Goal: Communication & Community: Ask a question

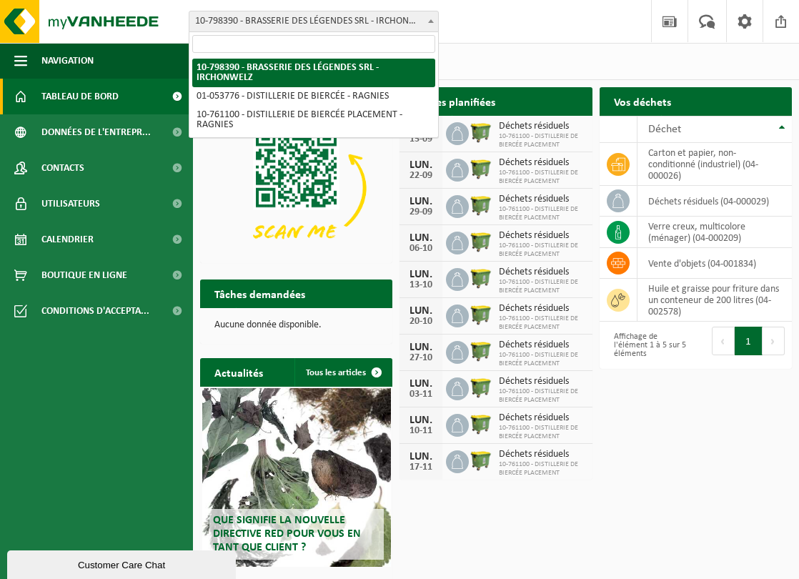
click at [426, 18] on span at bounding box center [431, 20] width 14 height 19
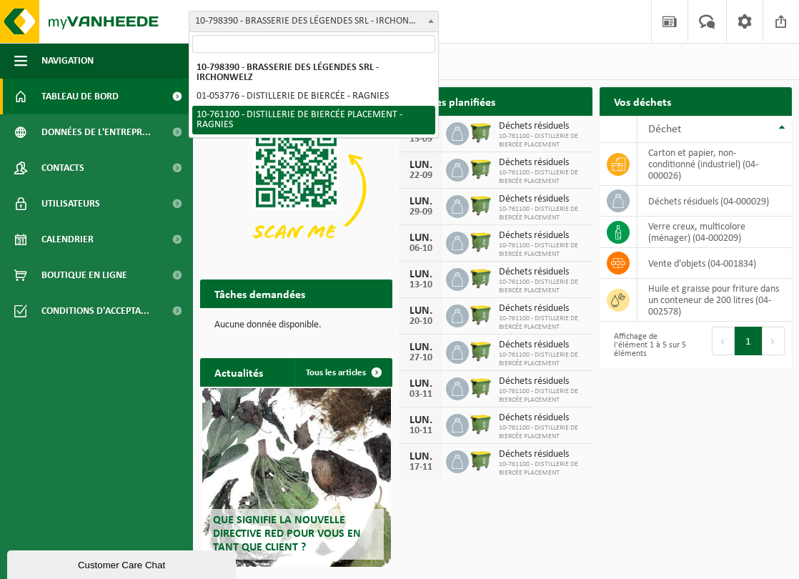
select select "92667"
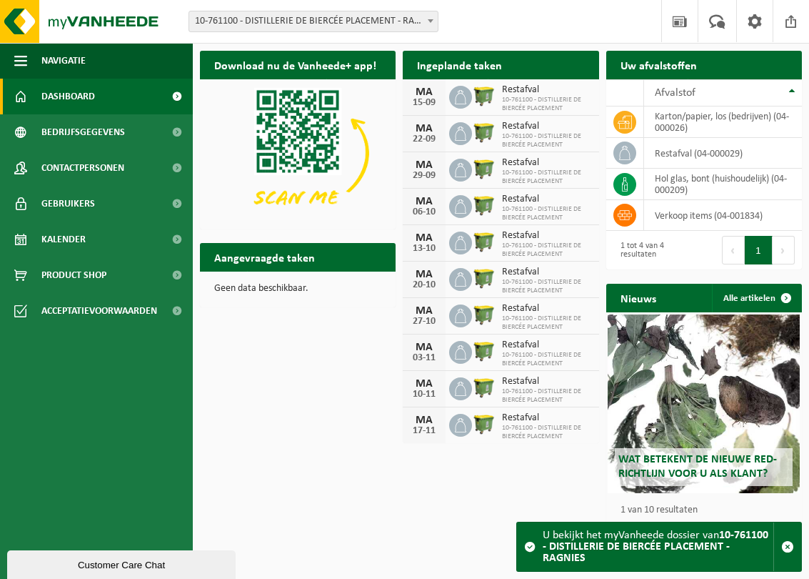
click at [291, 27] on span "10-761100 - DISTILLERIE DE BIERCÉE PLACEMENT - RAGNIES" at bounding box center [313, 21] width 249 height 20
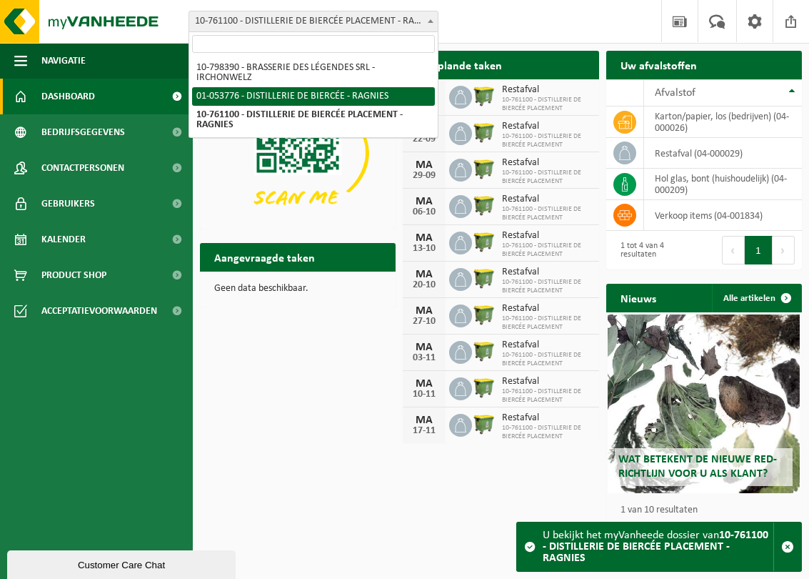
select select "20078"
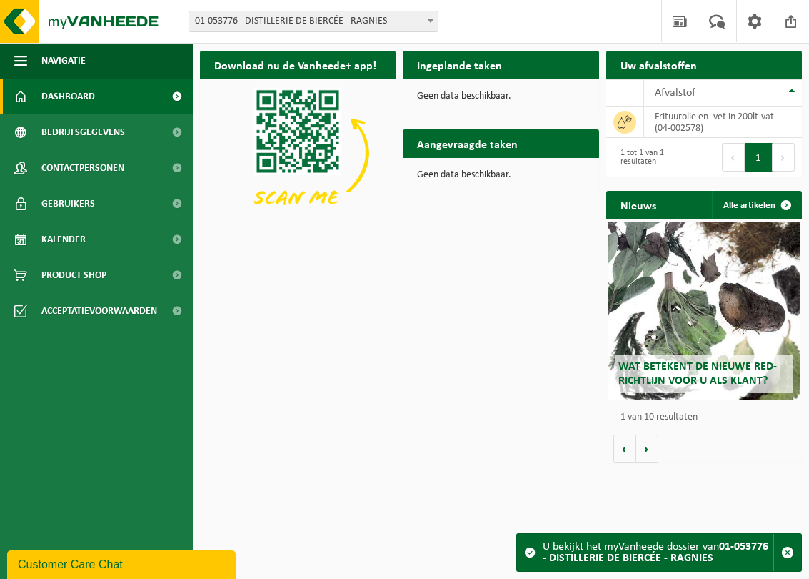
click at [392, 24] on span "01-053776 - DISTILLERIE DE BIERCÉE - RAGNIES" at bounding box center [313, 21] width 249 height 20
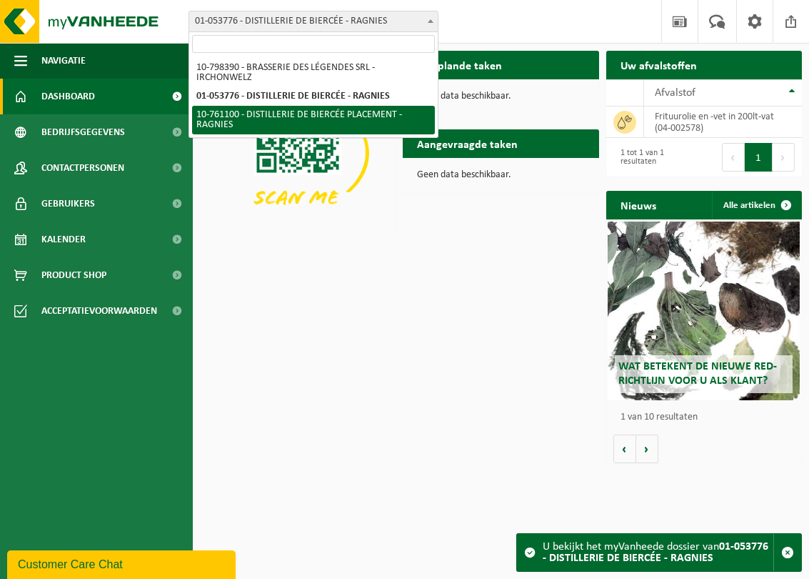
select select "92667"
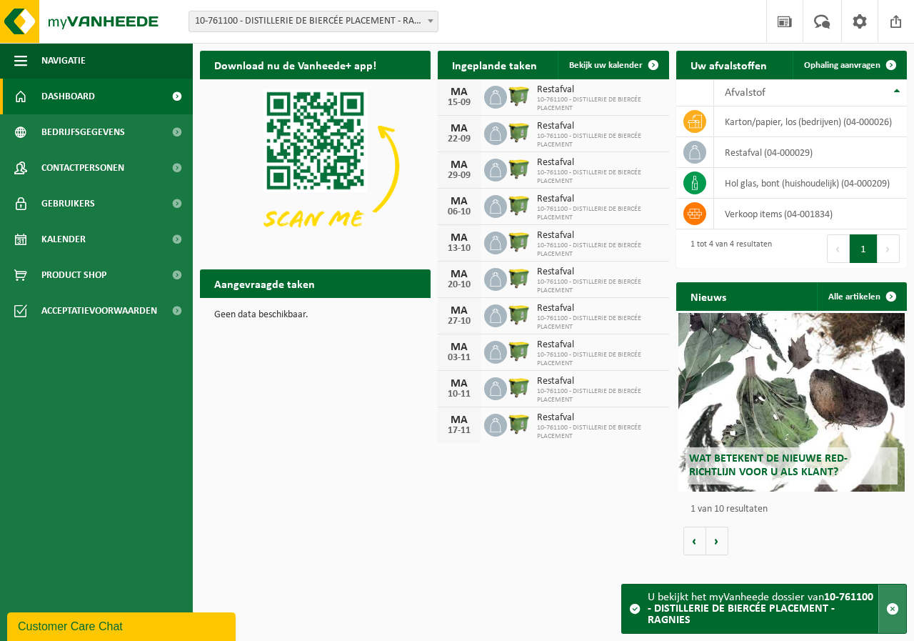
click at [809, 578] on span "button" at bounding box center [893, 608] width 13 height 13
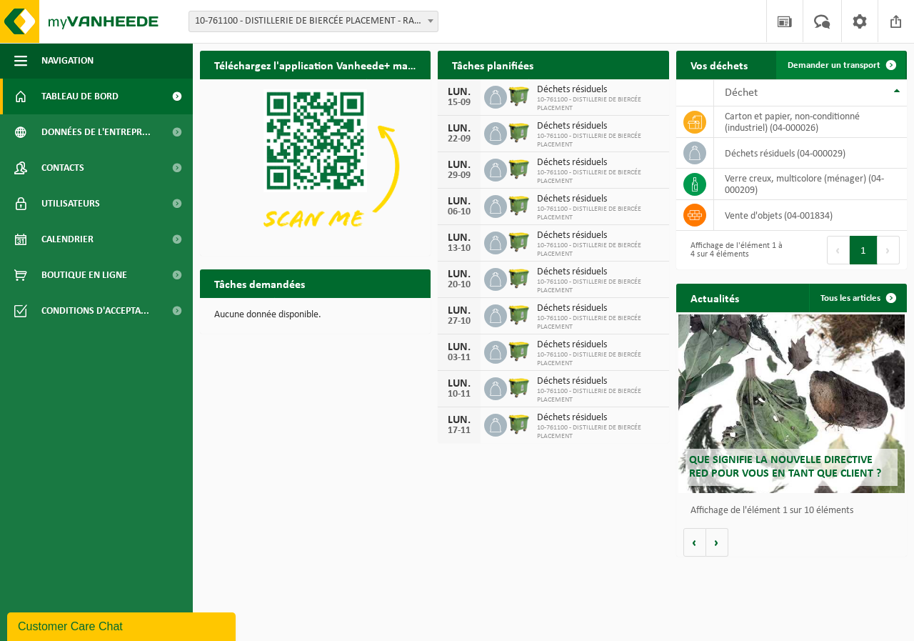
click at [865, 65] on span "Demander un transport" at bounding box center [834, 65] width 93 height 9
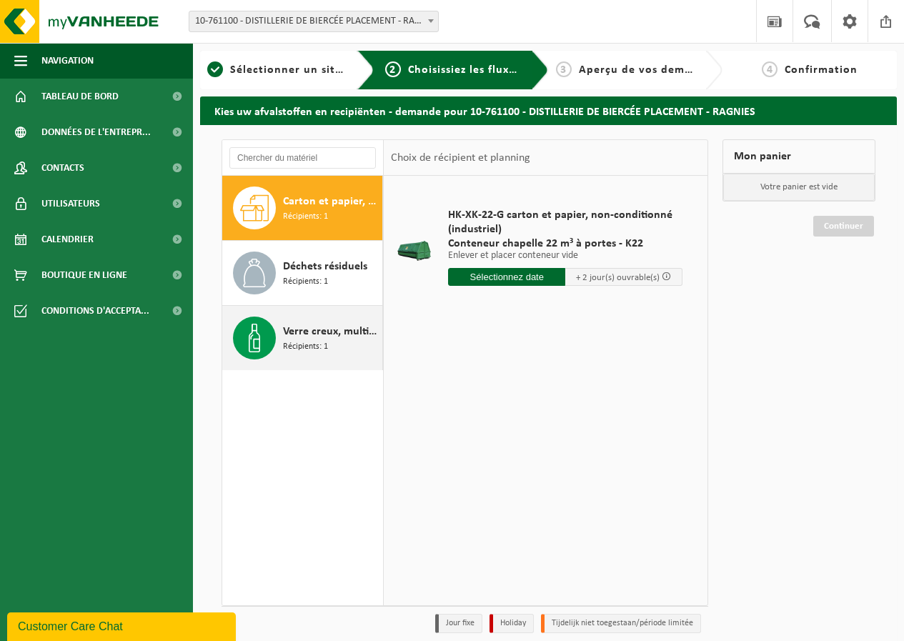
click at [316, 325] on span "Verre creux, multicolore (ménager)" at bounding box center [331, 331] width 96 height 17
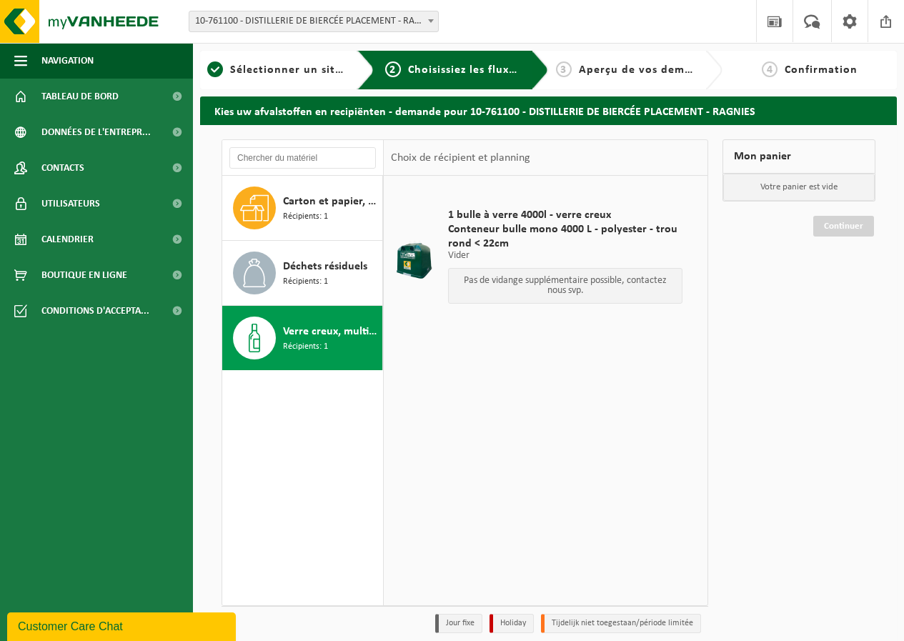
click at [576, 280] on p "Pas de vidange supplémentaire possible, contactez nous svp." at bounding box center [565, 286] width 219 height 20
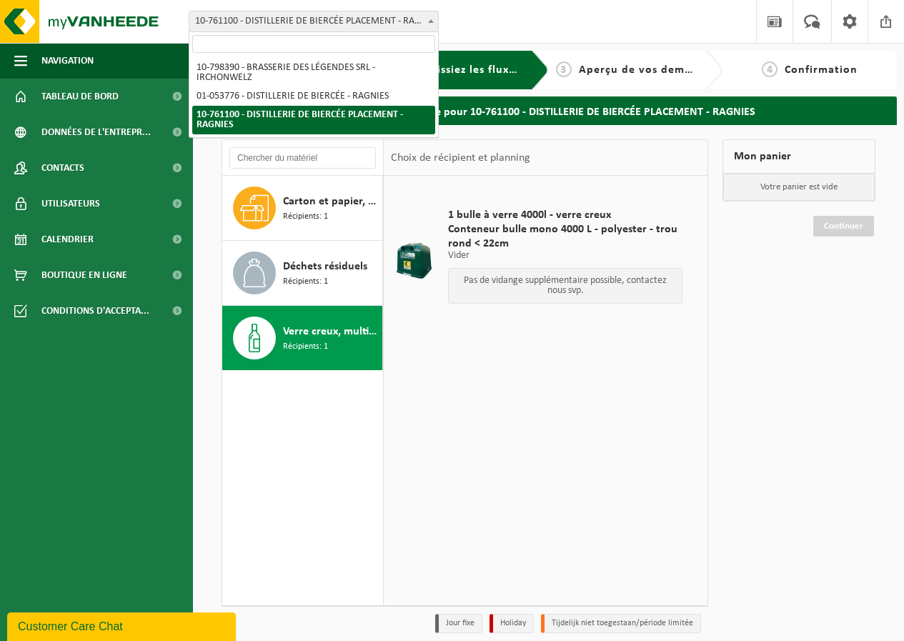
click at [376, 20] on span "10-761100 - DISTILLERIE DE BIERCÉE PLACEMENT - RAGNIES" at bounding box center [313, 21] width 249 height 20
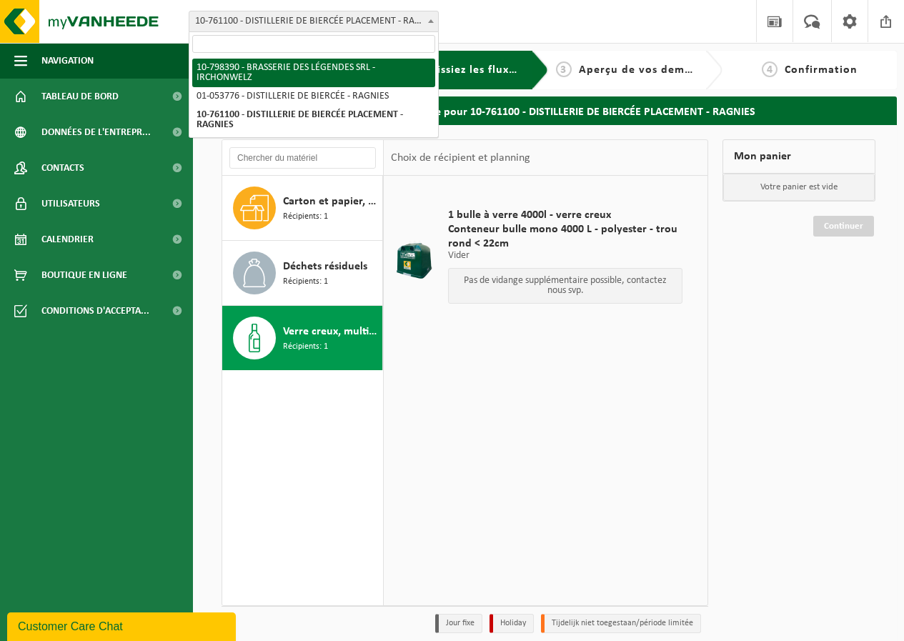
drag, startPoint x: 341, startPoint y: 108, endPoint x: 351, endPoint y: 71, distance: 37.6
select select "92679"
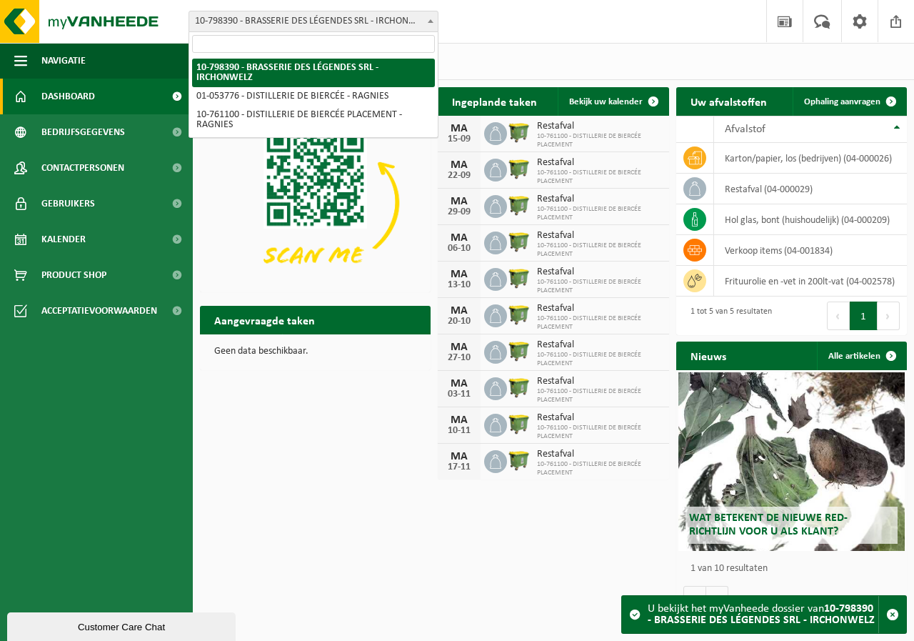
click at [373, 23] on span "10-798390 - BRASSERIE DES LÉGENDES SRL - IRCHONWELZ" at bounding box center [313, 21] width 249 height 20
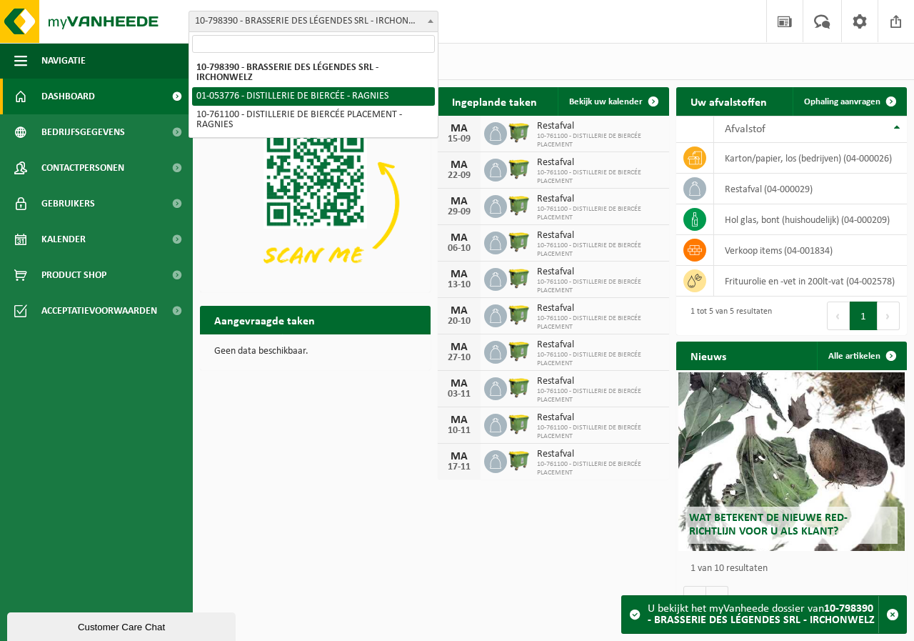
select select "20078"
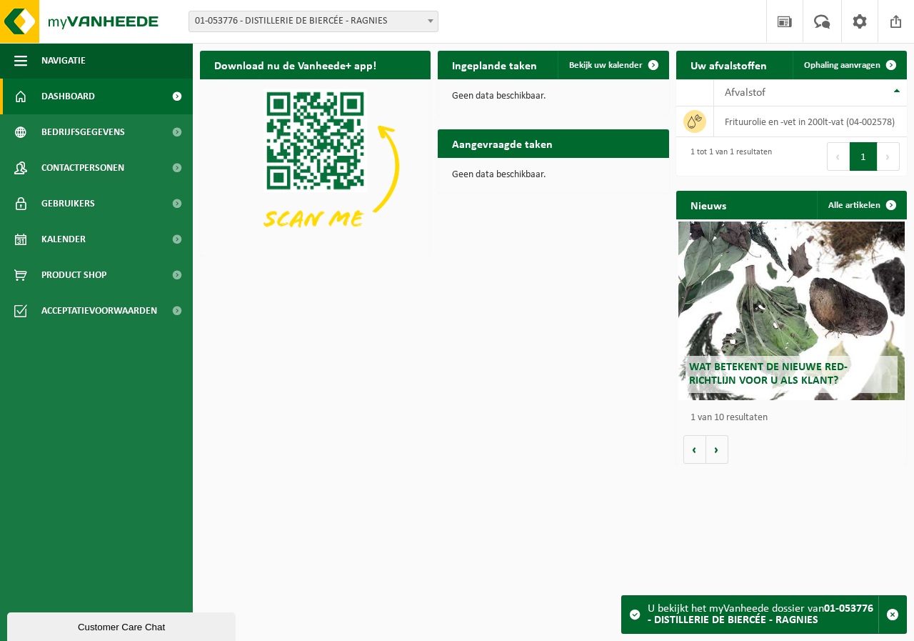
click at [407, 17] on span "01-053776 - DISTILLERIE DE BIERCÉE - RAGNIES" at bounding box center [313, 21] width 249 height 20
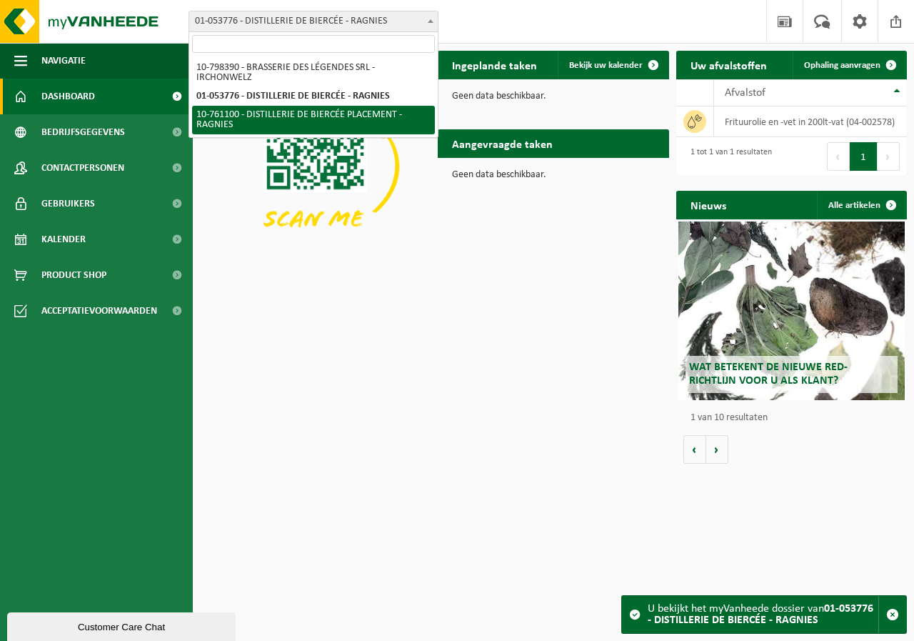
select select "92667"
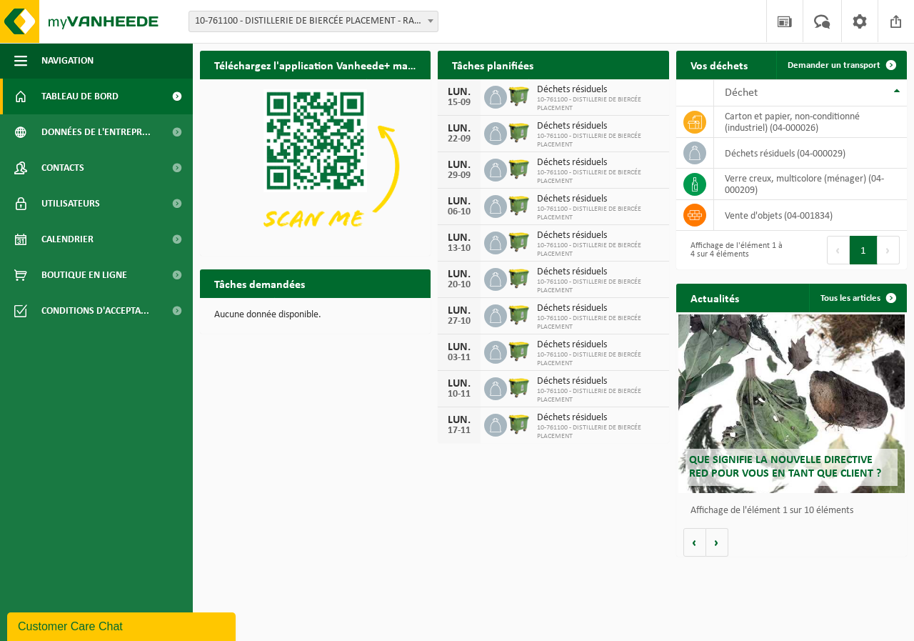
click at [126, 626] on div "Customer Care Chat" at bounding box center [121, 626] width 207 height 17
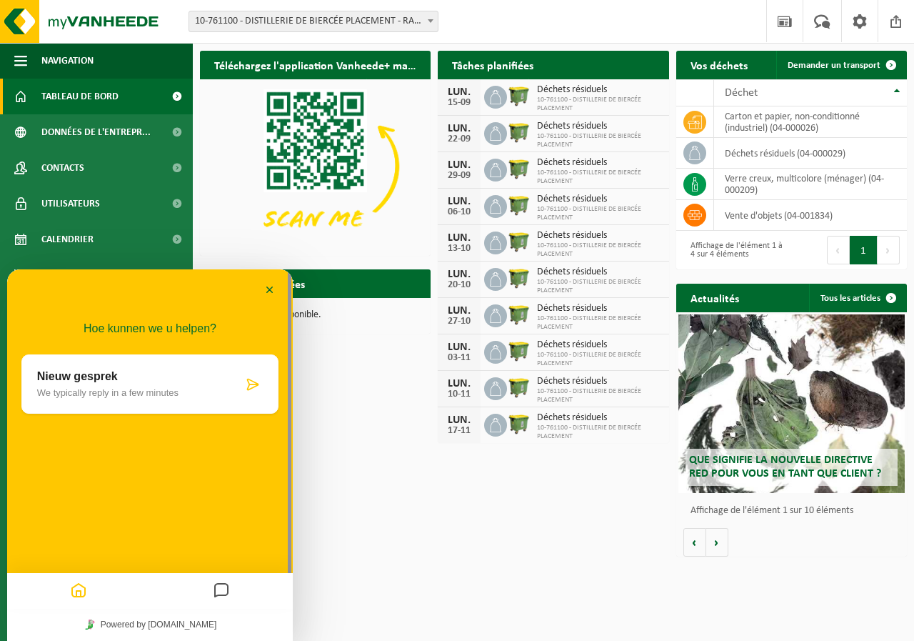
click at [176, 404] on div "Nieuw gesprek We typically reply in a few minutes" at bounding box center [149, 383] width 257 height 59
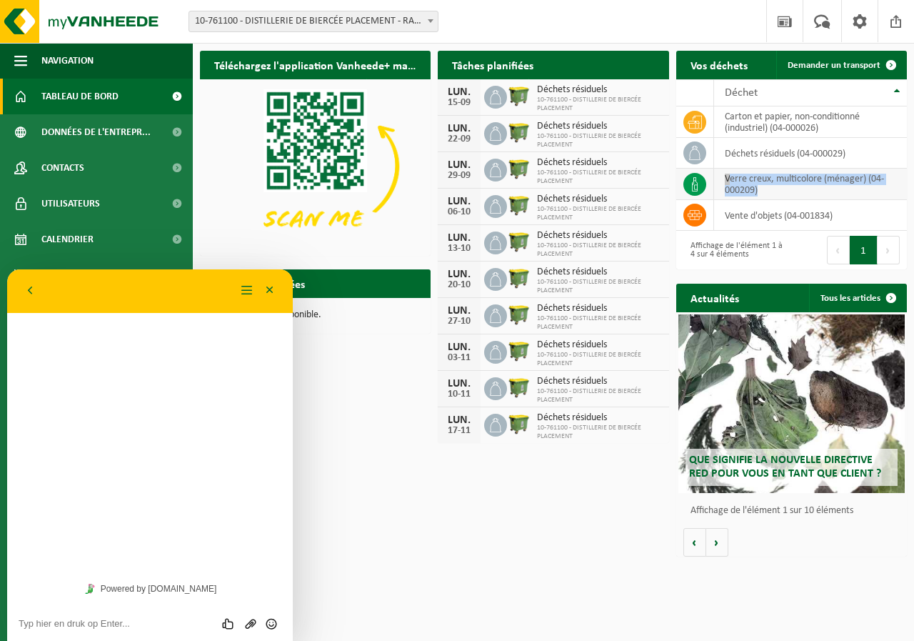
drag, startPoint x: 759, startPoint y: 192, endPoint x: 717, endPoint y: 177, distance: 44.7
click at [717, 177] on td "verre creux, multicolore (ménager) (04-000209)" at bounding box center [810, 184] width 193 height 31
copy td "verre creux, multicolore (ménager) (04-000209)"
drag, startPoint x: 52, startPoint y: 468, endPoint x: 63, endPoint y: 469, distance: 10.7
click at [52, 469] on div "Hoe kunnen we u helpen? Nieuw gesprek We typically reply in a few minutes" at bounding box center [150, 420] width 286 height 303
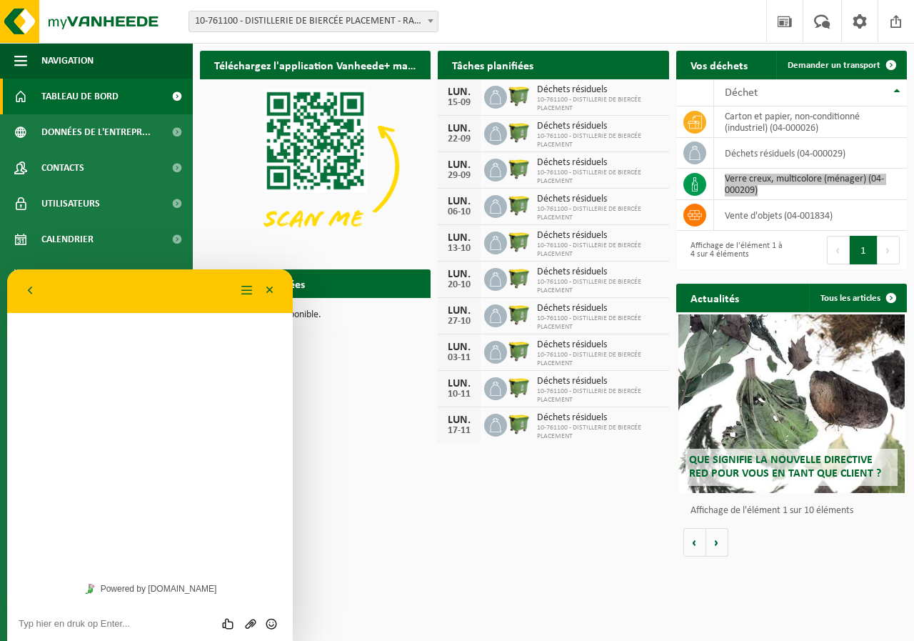
click at [79, 631] on div "Beoordeel deze chat Upload bestand Emoji invoeren" at bounding box center [150, 623] width 286 height 36
click at [87, 624] on textarea at bounding box center [150, 623] width 263 height 11
paste textarea "verre creux, multicolore (ménager) (04-000209)"
type textarea "verre creux, multicolore (ménager) (04-000209)"
click at [275, 622] on icon "Verzenden" at bounding box center [271, 623] width 13 height 13
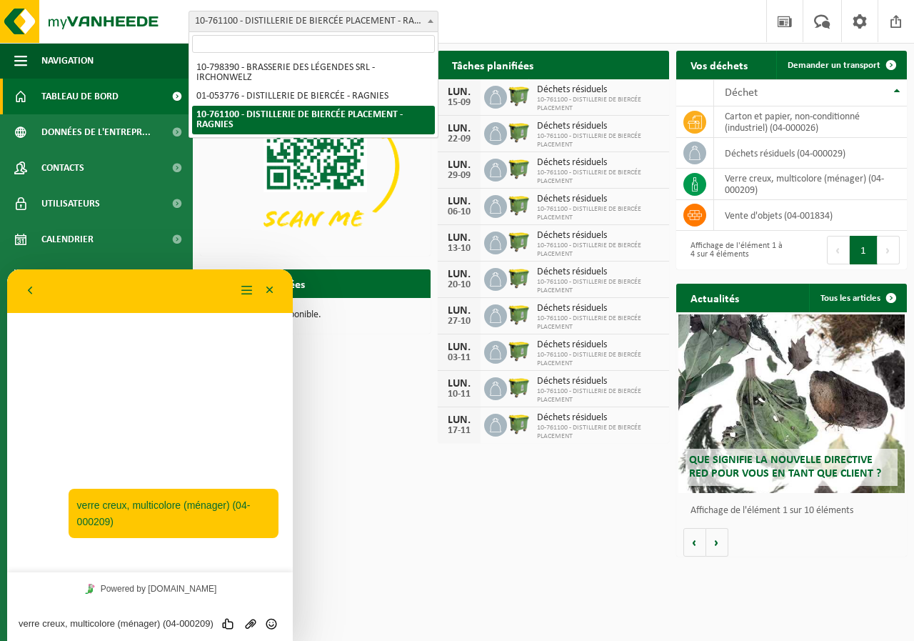
click at [226, 21] on span "10-761100 - DISTILLERIE DE BIERCÉE PLACEMENT - RAGNIES" at bounding box center [313, 21] width 249 height 20
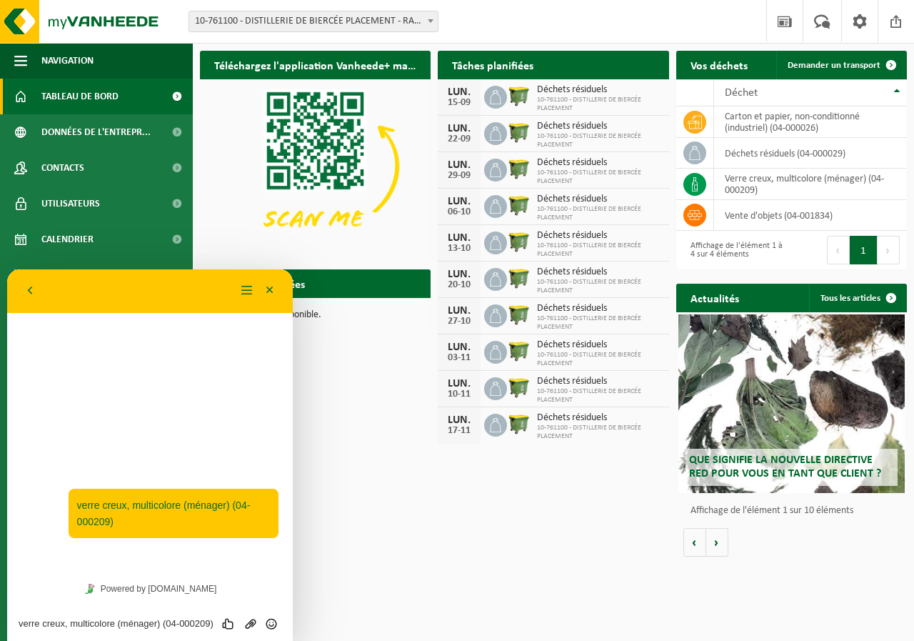
drag, startPoint x: 214, startPoint y: 121, endPoint x: 243, endPoint y: 21, distance: 104.0
click at [243, 21] on span "10-761100 - DISTILLERIE DE BIERCÉE PLACEMENT - RAGNIES" at bounding box center [313, 21] width 249 height 20
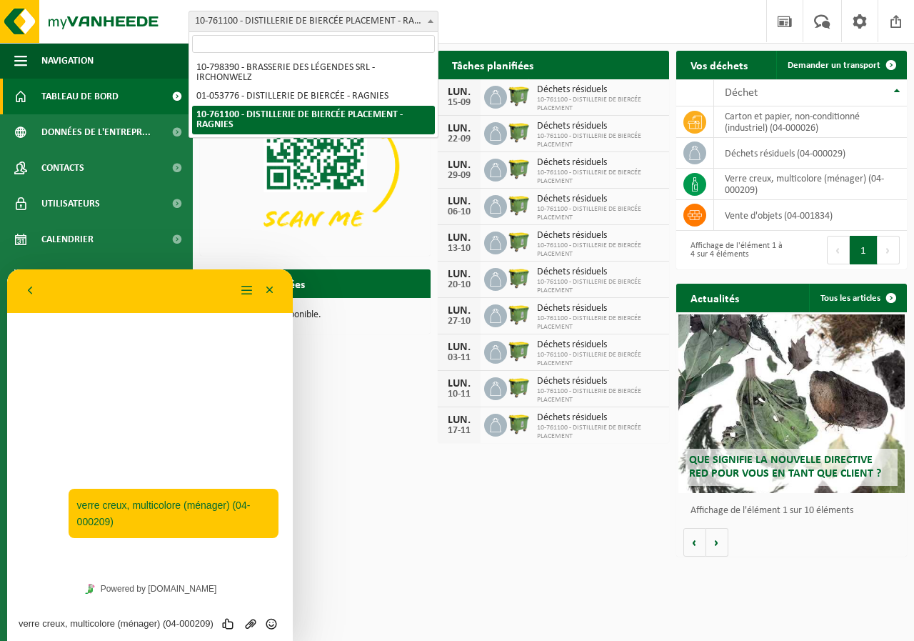
click at [334, 481] on div "Téléchargez l'application Vanheede+ maintenant! Cachez Tâches planifiées Consul…" at bounding box center [553, 304] width 714 height 520
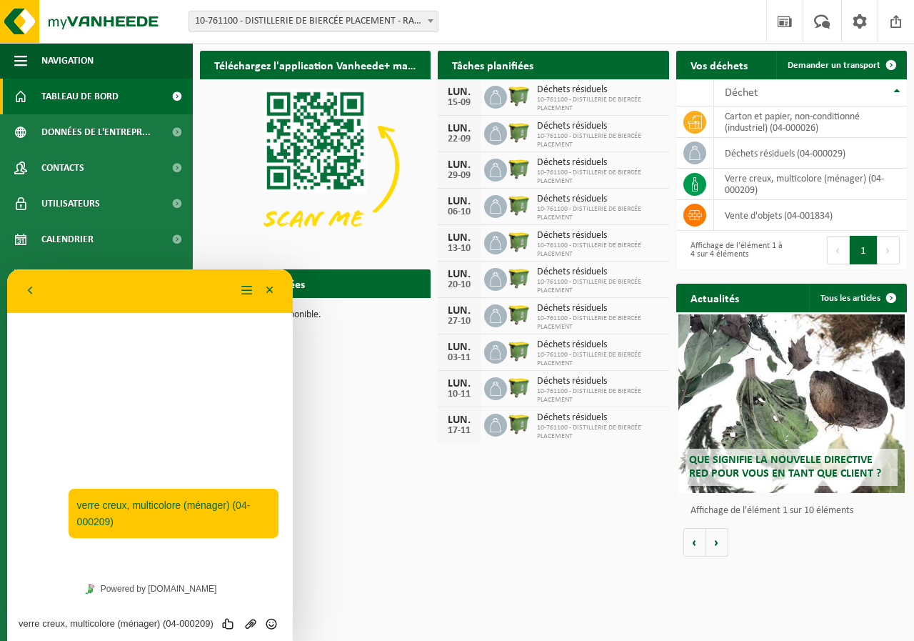
click at [131, 623] on textarea "verre creux, multicolore (ménager) (04-000209)" at bounding box center [150, 623] width 263 height 11
type textarea "10"
click at [273, 284] on button "Minimaliseer" at bounding box center [270, 290] width 23 height 21
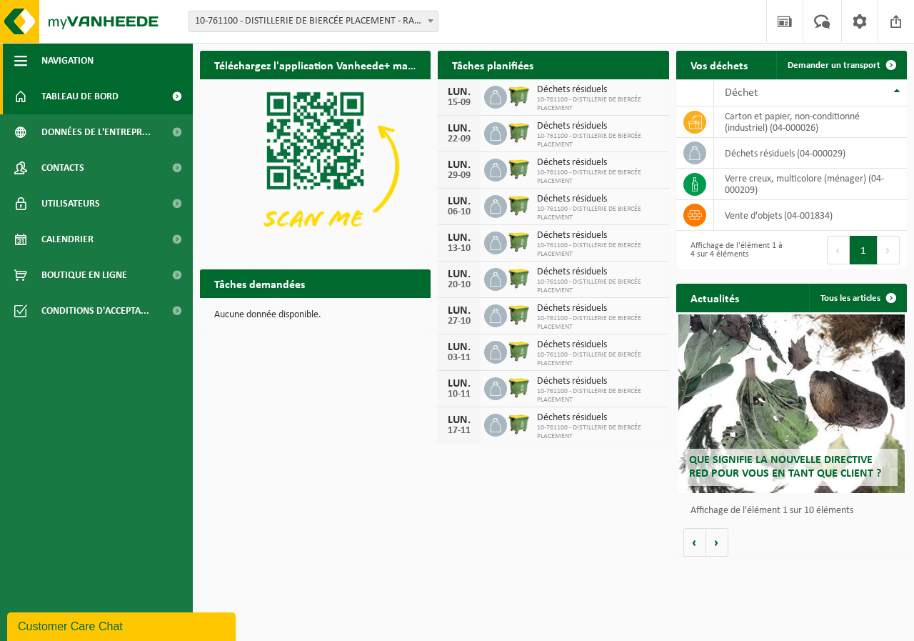
click at [14, 55] on button "Navigation" at bounding box center [96, 61] width 193 height 36
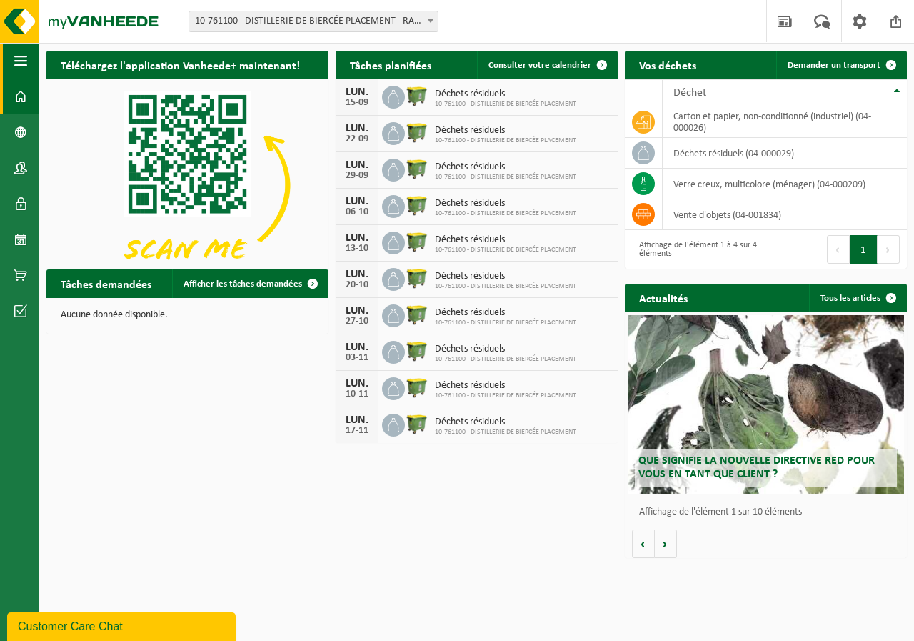
click at [28, 55] on button "Navigation" at bounding box center [19, 61] width 39 height 36
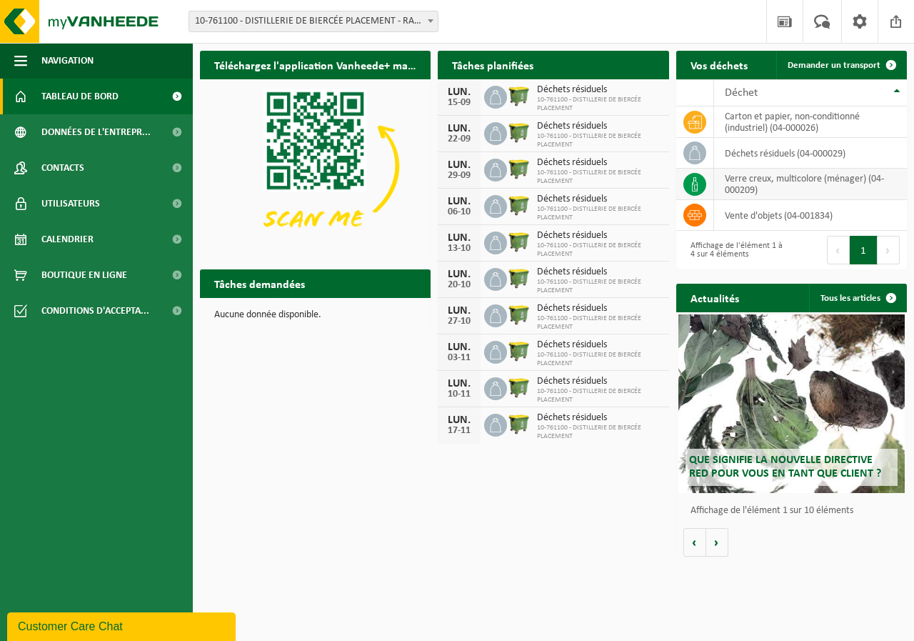
click at [789, 187] on td "verre creux, multicolore (ménager) (04-000209)" at bounding box center [810, 184] width 193 height 31
click at [873, 243] on button "1" at bounding box center [864, 250] width 28 height 29
click at [855, 249] on button "1" at bounding box center [864, 250] width 28 height 29
click at [832, 249] on button "Précédent" at bounding box center [838, 250] width 23 height 29
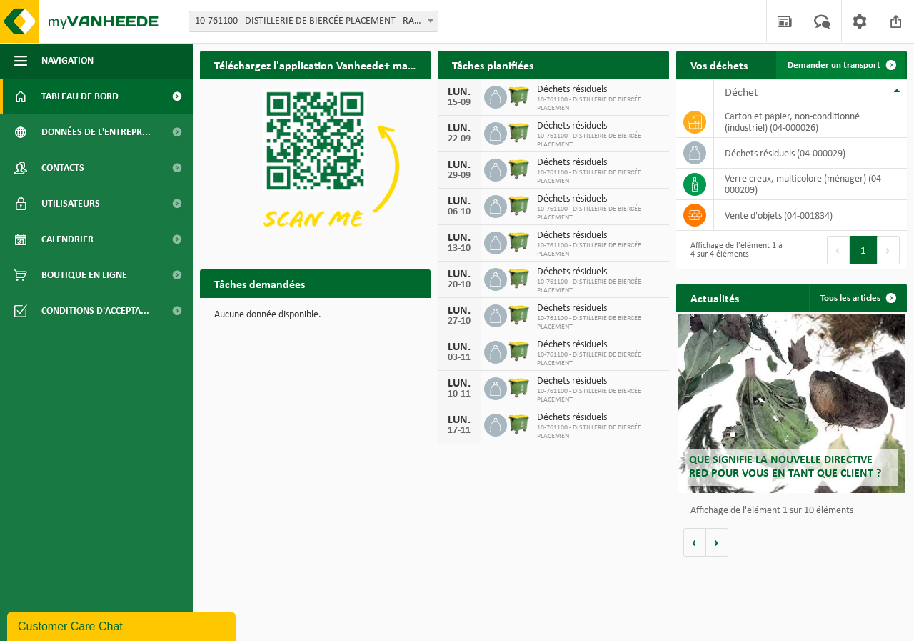
click at [856, 62] on span "Demander un transport" at bounding box center [834, 65] width 93 height 9
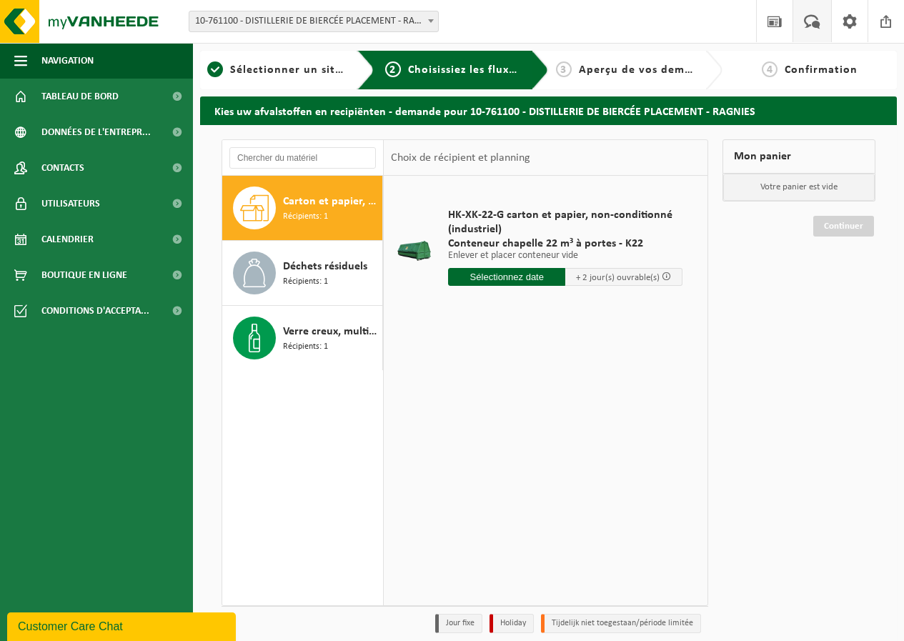
click at [800, 31] on span at bounding box center [812, 21] width 24 height 42
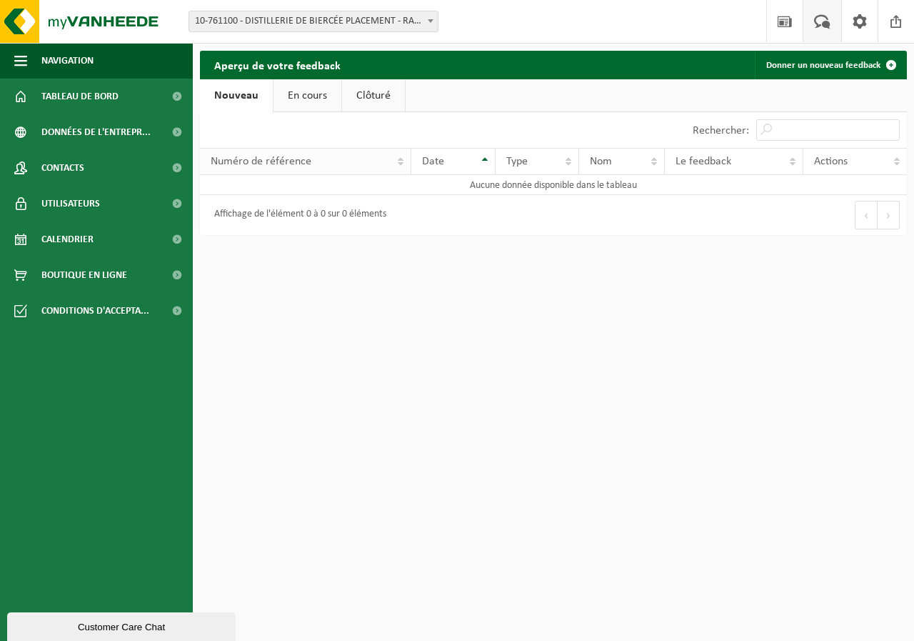
click at [361, 163] on div "Numéro de référence" at bounding box center [302, 161] width 182 height 11
click at [371, 101] on link "Clôturé" at bounding box center [373, 95] width 63 height 33
click at [306, 96] on link "En cours" at bounding box center [304, 95] width 68 height 33
click at [240, 94] on link "Nouveau" at bounding box center [234, 95] width 69 height 33
click at [857, 64] on link "Donner un nouveau feedback" at bounding box center [830, 65] width 151 height 29
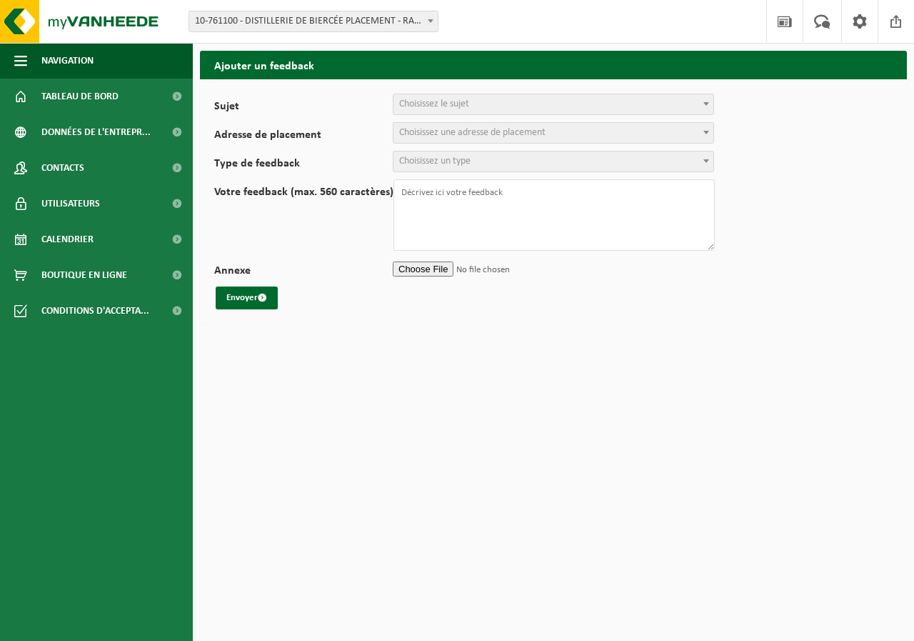
select select
click at [631, 107] on span "Choisissez le sujet" at bounding box center [554, 104] width 320 height 20
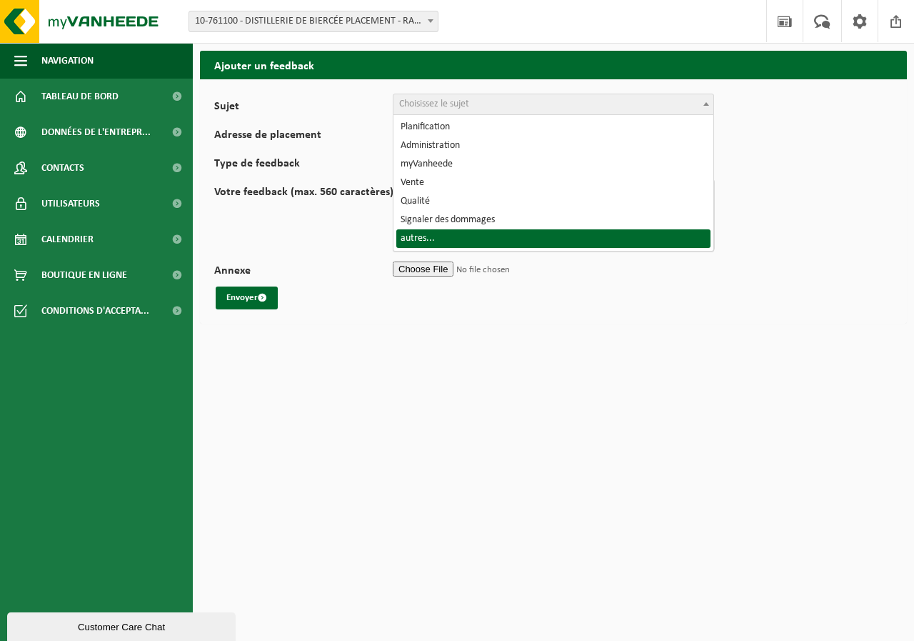
click at [804, 250] on form "Sujet Planification Administration myVanheede Vente Qualité Signaler des dommag…" at bounding box center [553, 202] width 679 height 216
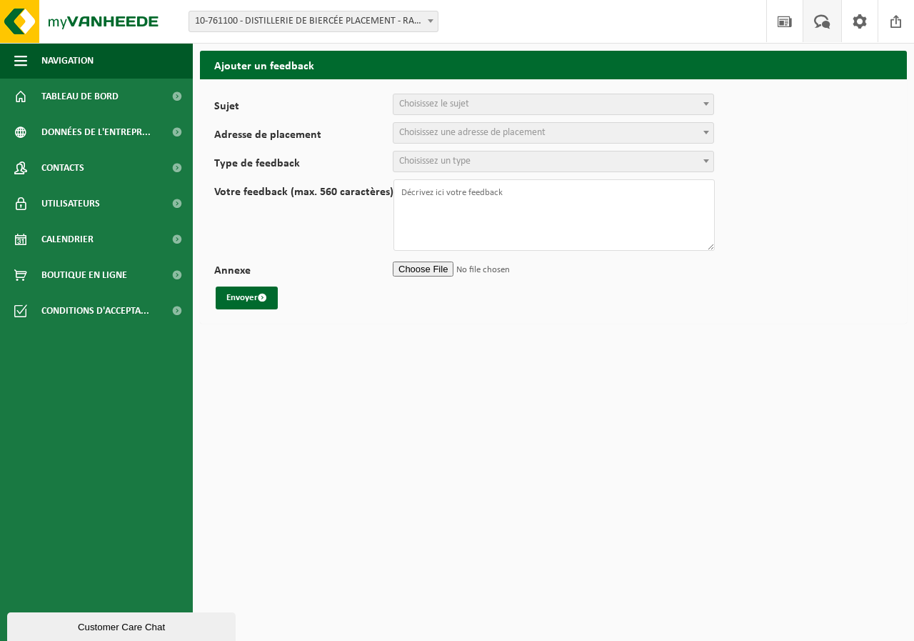
click at [824, 21] on span at bounding box center [823, 21] width 24 height 42
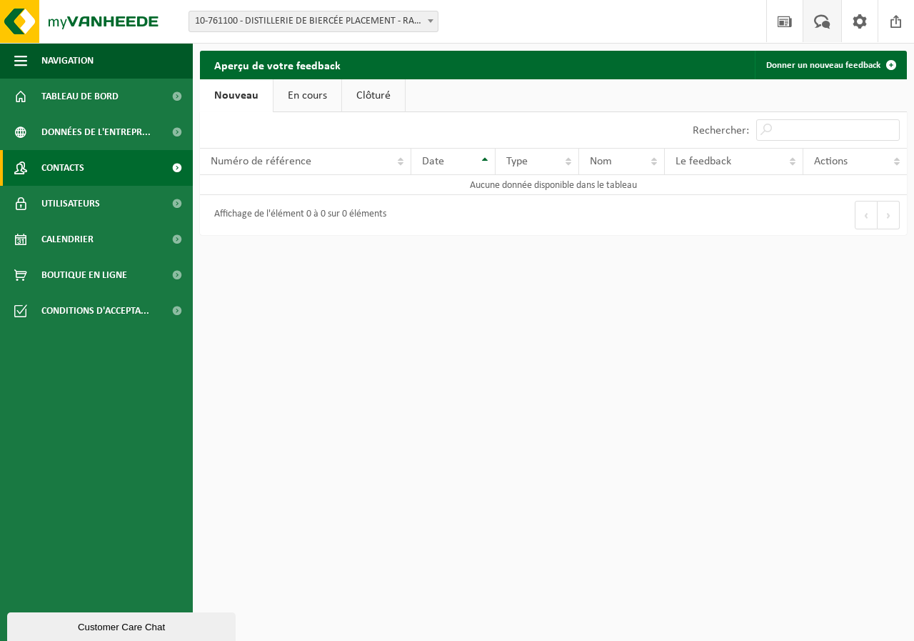
click at [171, 166] on span at bounding box center [177, 168] width 32 height 36
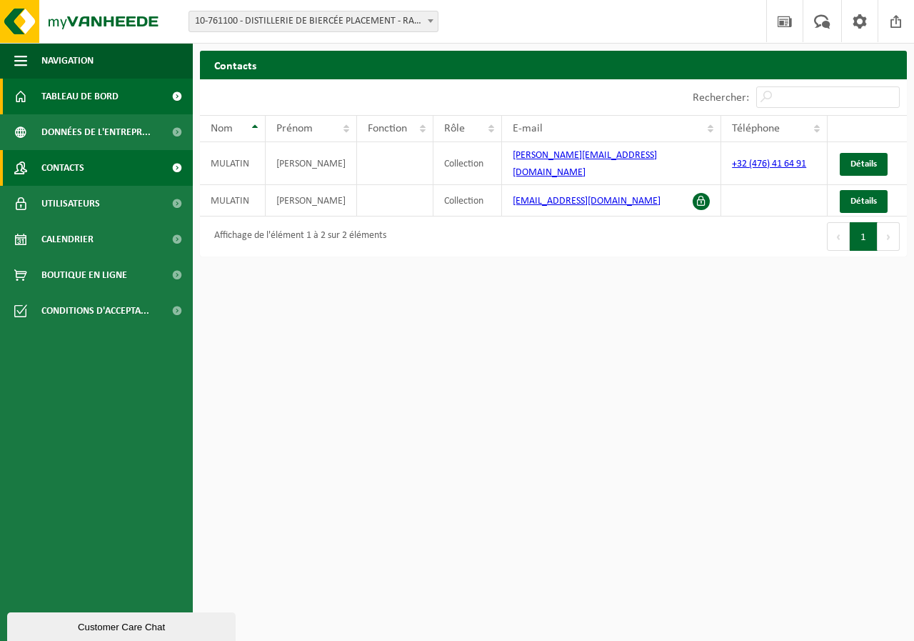
click at [103, 99] on span "Tableau de bord" at bounding box center [79, 97] width 77 height 36
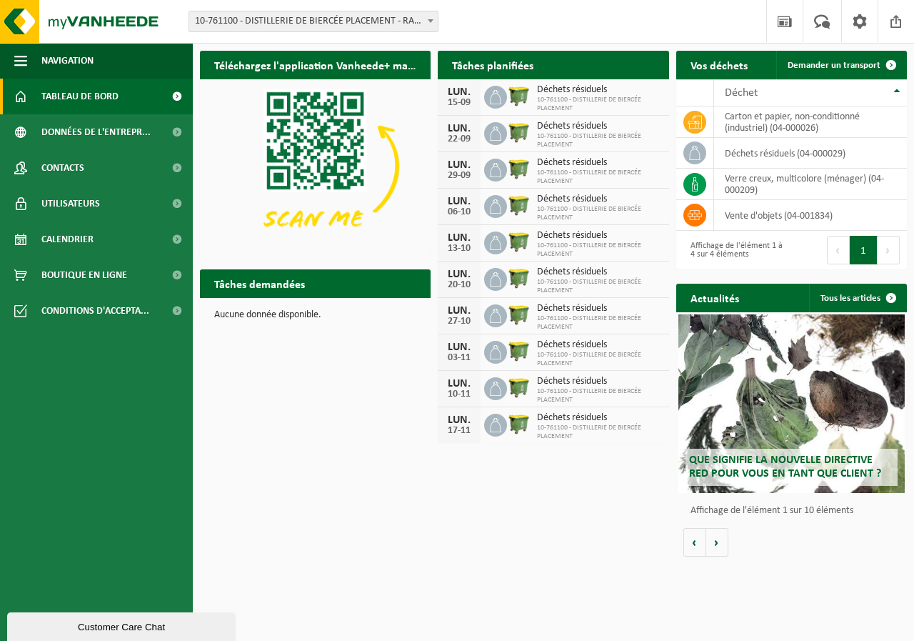
click at [166, 629] on div "Customer Care Chat" at bounding box center [121, 627] width 207 height 11
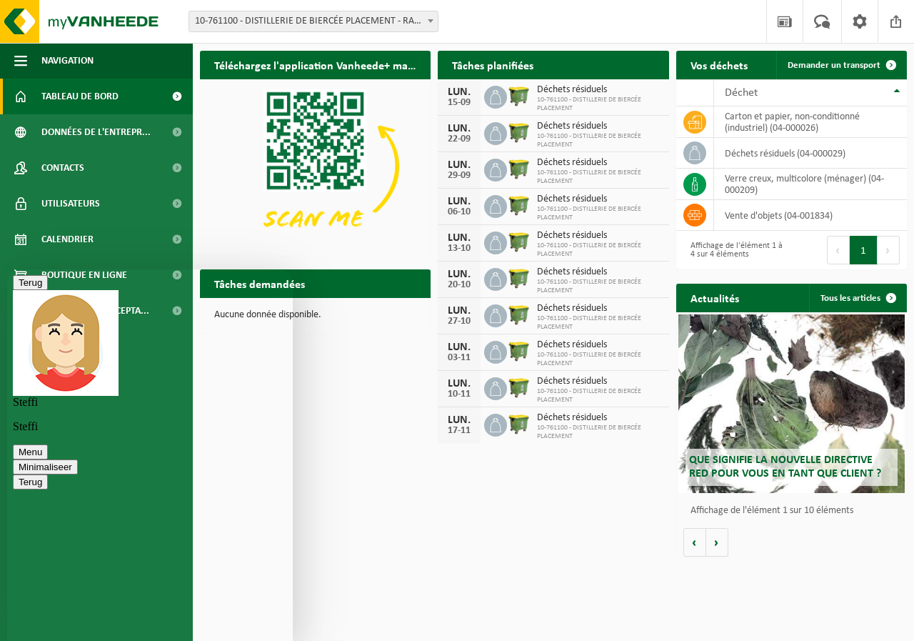
type textarea "Bonjour Pourrie-vous organiser le vidange de notre bulle a verre"
type textarea "1"
type textarea "10-761100 Distillerie de Biercée"
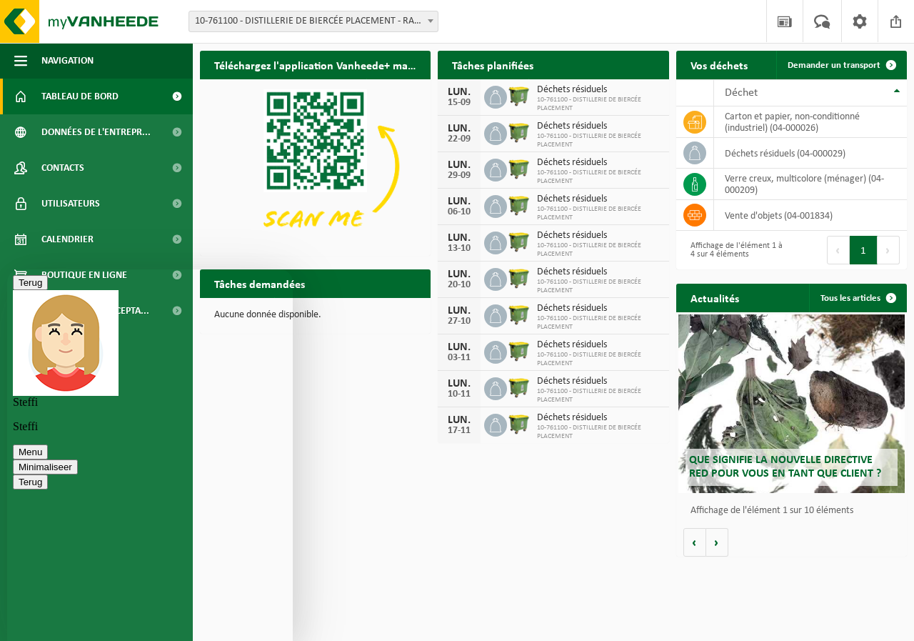
click at [392, 23] on span "10-761100 - DISTILLERIE DE BIERCÉE PLACEMENT - RAGNIES" at bounding box center [313, 21] width 249 height 20
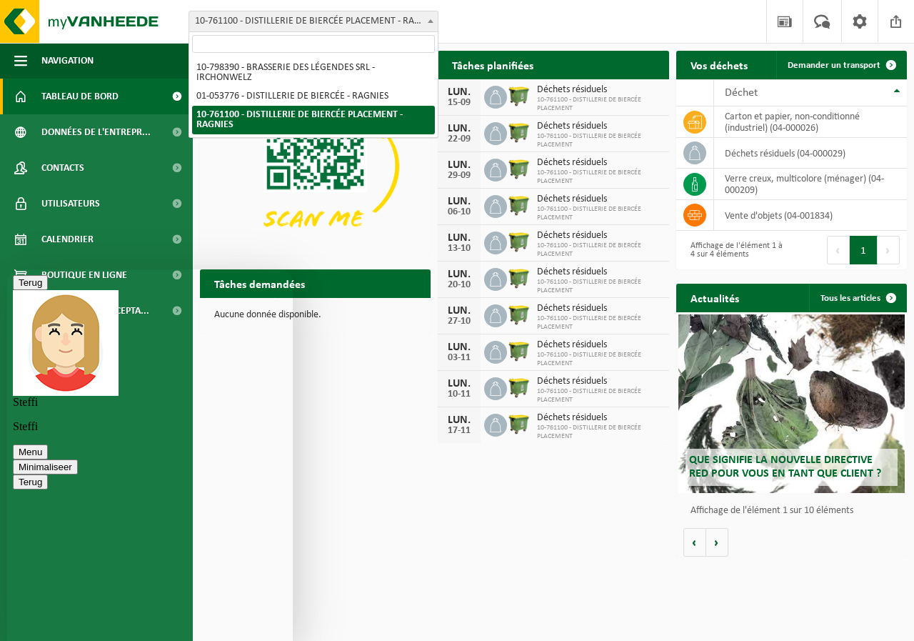
type textarea "numéro 36"
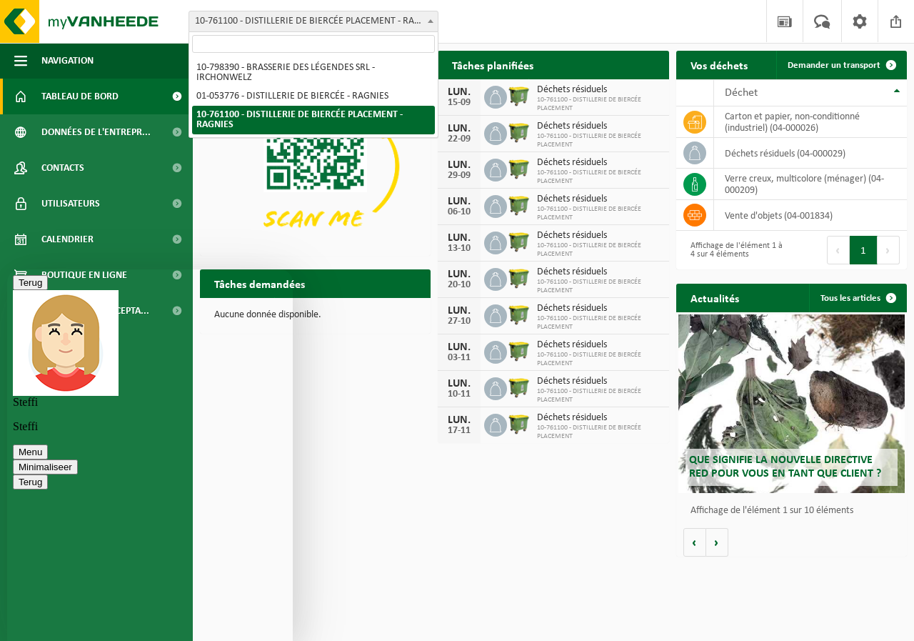
type textarea "ok merci adresse e-mail : [EMAIL_ADDRESS][DOMAIN_NAME]"
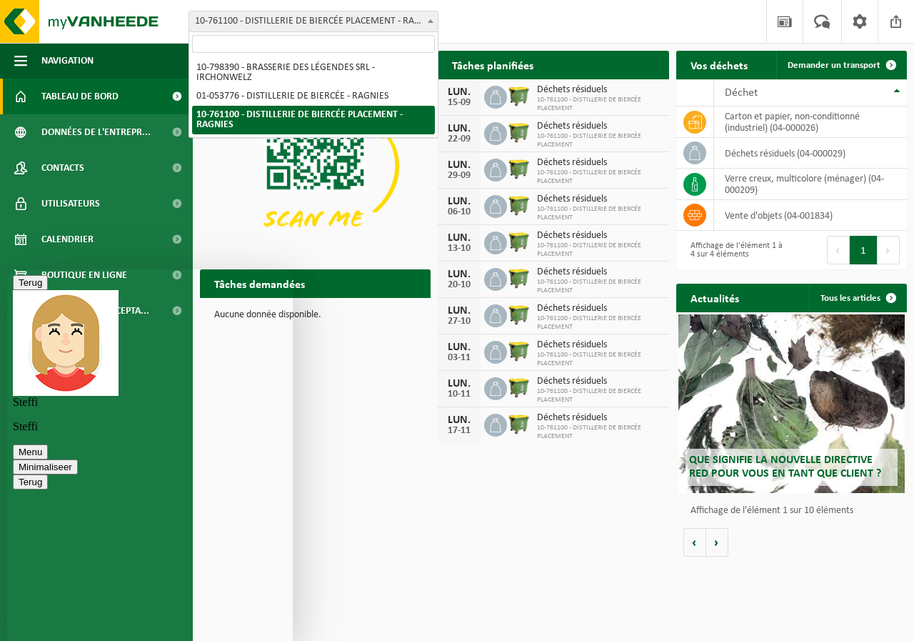
click at [78, 459] on button "Minimaliseer" at bounding box center [45, 466] width 65 height 15
